Goal: Information Seeking & Learning: Learn about a topic

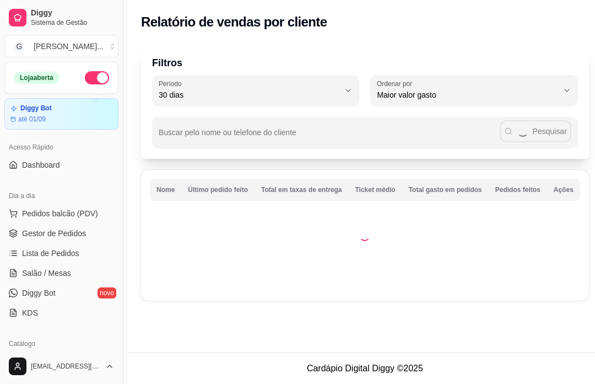
select select "30"
select select "HIGHEST_TOTAL_SPENT_WITH_ORDERS"
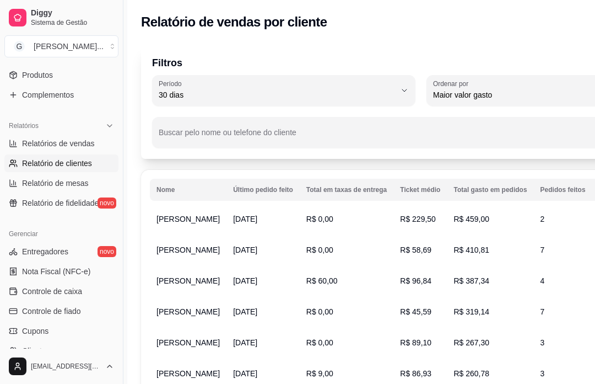
click at [99, 145] on link "Relatórios de vendas" at bounding box center [61, 144] width 114 height 18
select select "ALL"
select select "0"
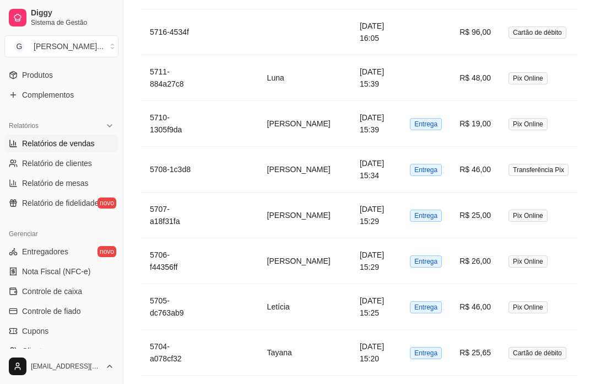
scroll to position [966, 0]
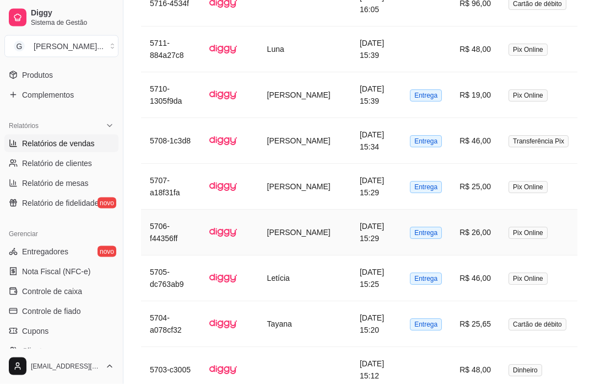
click at [388, 234] on td "[DATE] 15:29" at bounding box center [376, 233] width 50 height 46
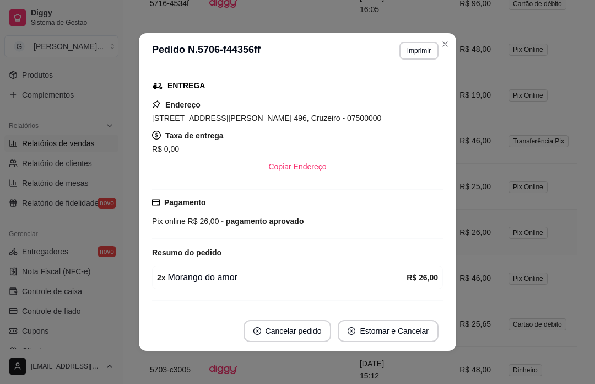
scroll to position [143, 0]
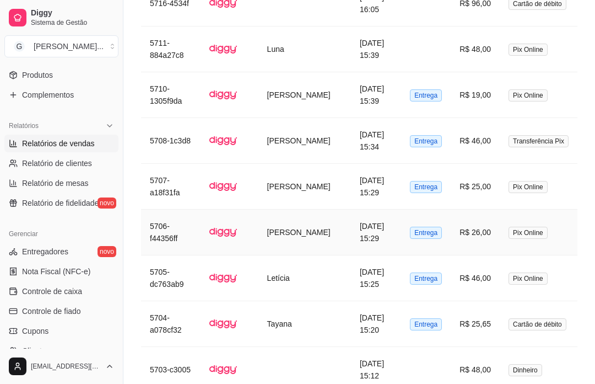
click at [574, 275] on td "Pix Online" at bounding box center [539, 278] width 78 height 46
click at [594, 285] on div "Filtros ALL Tipo do pedido Todos Entrega Retirada Mesa Consumo local Tipo do pe…" at bounding box center [360, 62] width 472 height 2040
click at [318, 238] on td "[PERSON_NAME]" at bounding box center [305, 233] width 93 height 46
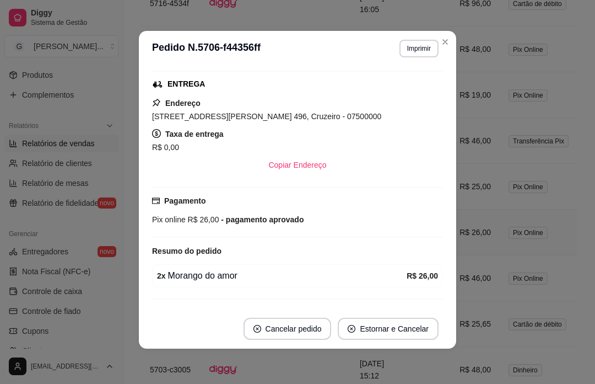
scroll to position [2, 0]
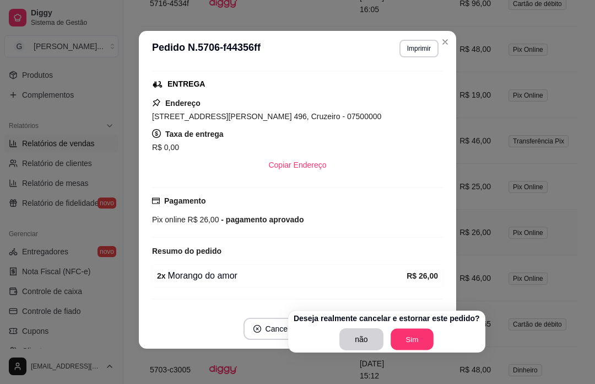
click at [421, 338] on div "não Sim" at bounding box center [387, 339] width 186 height 22
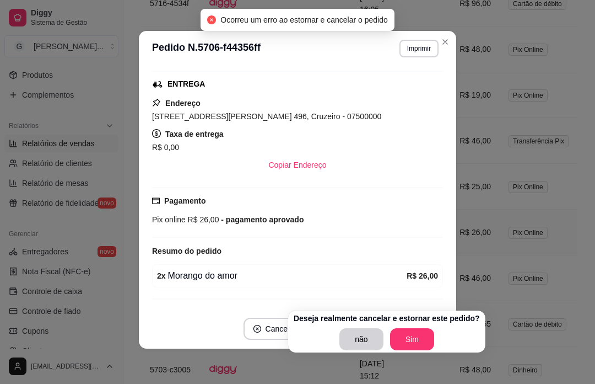
click at [432, 331] on div "não Sim" at bounding box center [387, 339] width 186 height 22
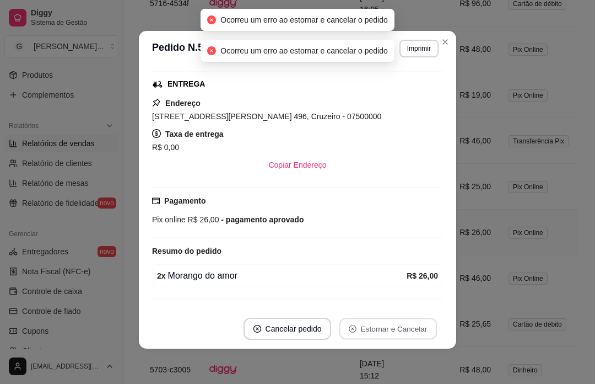
click at [450, 39] on button "Close" at bounding box center [446, 42] width 18 height 18
click at [451, 39] on td "R$ 48,00" at bounding box center [475, 49] width 49 height 46
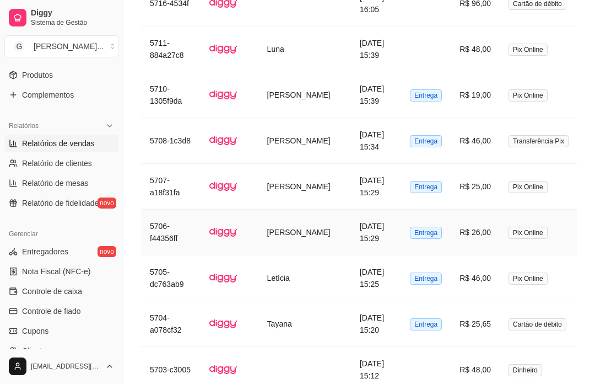
click at [451, 40] on td "R$ 48,00" at bounding box center [475, 49] width 49 height 46
click at [444, 48] on td at bounding box center [426, 49] width 50 height 46
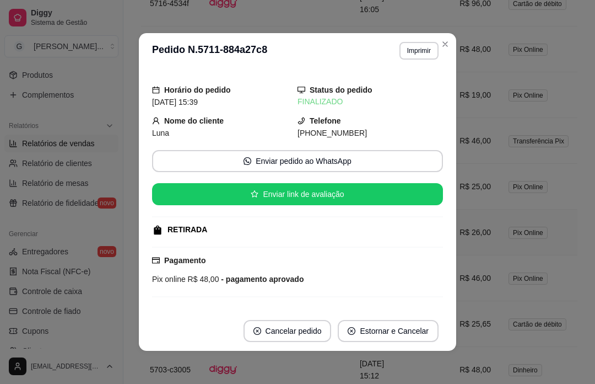
click at [526, 196] on td "Pix Online" at bounding box center [539, 187] width 78 height 46
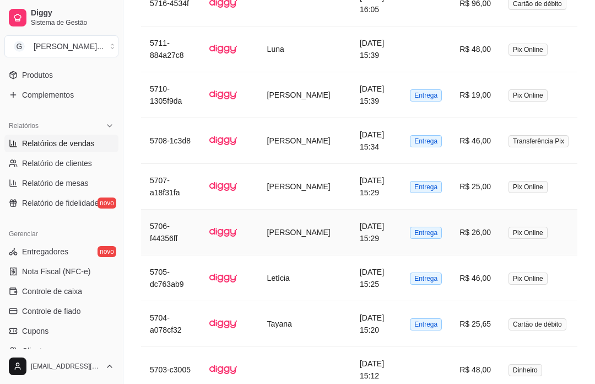
click at [578, 207] on td "Pix Online" at bounding box center [539, 187] width 78 height 46
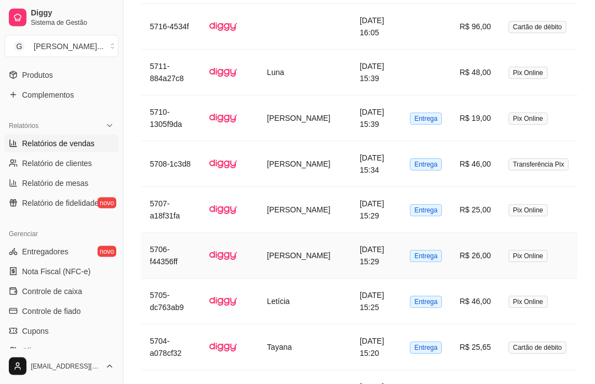
scroll to position [972, 0]
click at [500, 270] on td "Pix Online" at bounding box center [539, 256] width 78 height 46
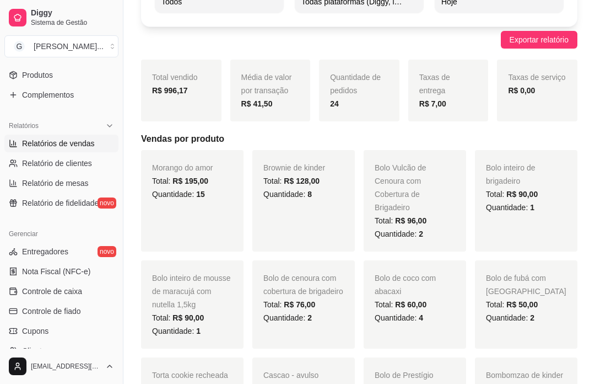
scroll to position [0, 0]
